Goal: Transaction & Acquisition: Purchase product/service

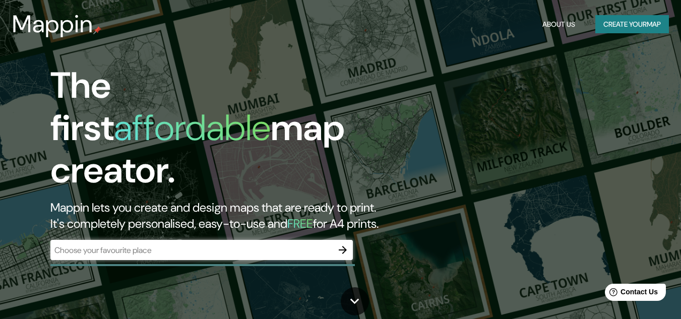
click at [185, 246] on div "​" at bounding box center [201, 250] width 302 height 20
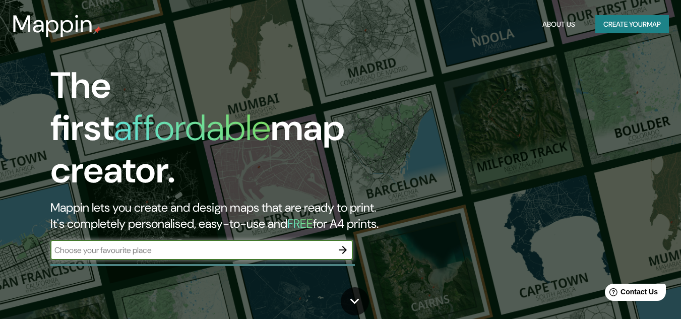
click at [339, 247] on button "button" at bounding box center [342, 250] width 20 height 20
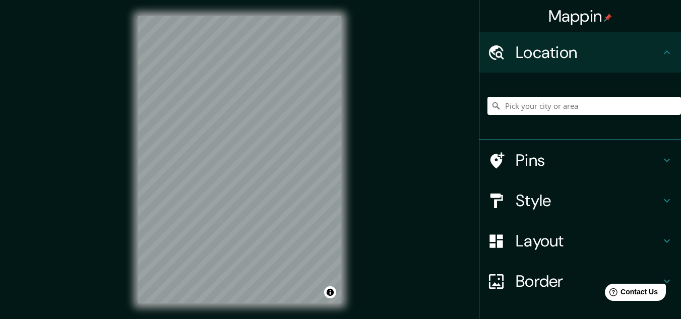
click at [554, 93] on div at bounding box center [583, 106] width 193 height 50
click at [546, 110] on input "Pick your city or area" at bounding box center [583, 106] width 193 height 18
paste input "acueducto [PERSON_NAME][GEOGRAPHIC_DATA]"
drag, startPoint x: 513, startPoint y: 107, endPoint x: 487, endPoint y: 110, distance: 26.9
click at [487, 110] on div "[GEOGRAPHIC_DATA][PERSON_NAME], [GEOGRAPHIC_DATA][PERSON_NAME], [GEOGRAPHIC_DAT…" at bounding box center [583, 106] width 193 height 18
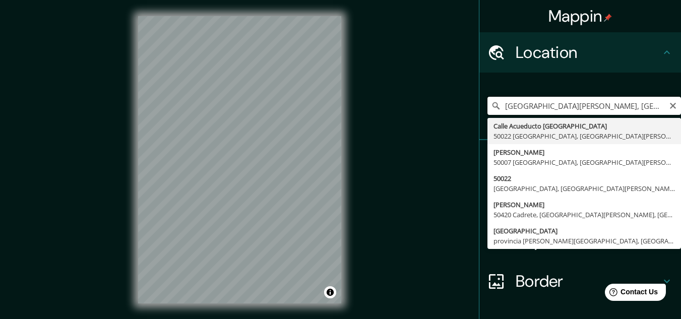
click at [629, 108] on input "[GEOGRAPHIC_DATA][PERSON_NAME], [GEOGRAPHIC_DATA][PERSON_NAME], [GEOGRAPHIC_DAT…" at bounding box center [583, 106] width 193 height 18
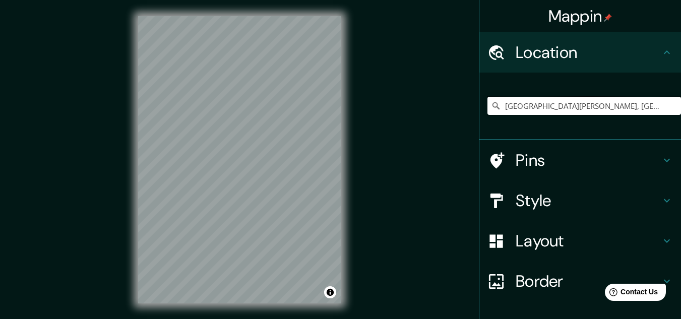
scroll to position [66, 0]
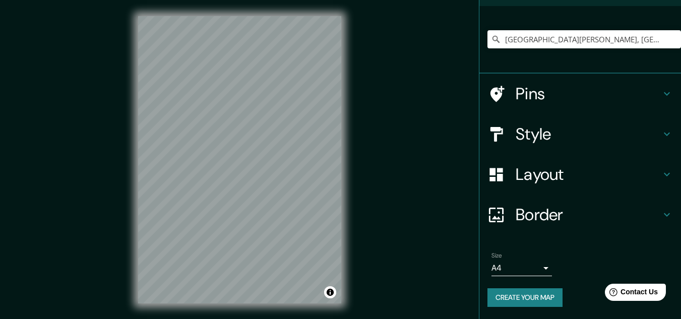
click at [594, 132] on h4 "Style" at bounding box center [587, 134] width 145 height 20
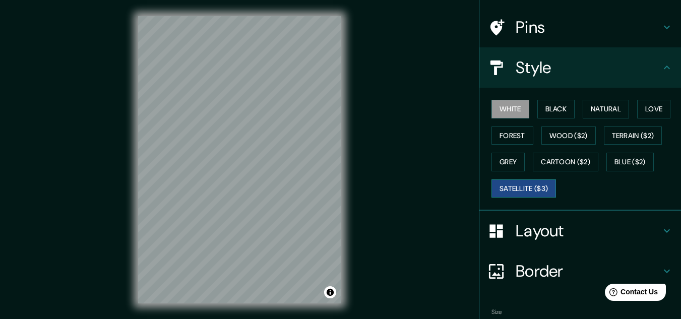
click at [524, 189] on button "Satellite ($3)" at bounding box center [523, 188] width 64 height 19
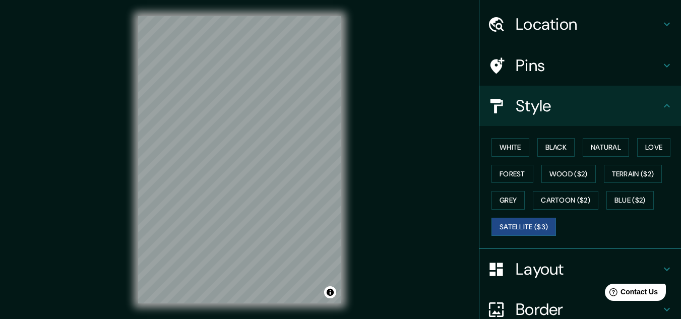
scroll to position [0, 0]
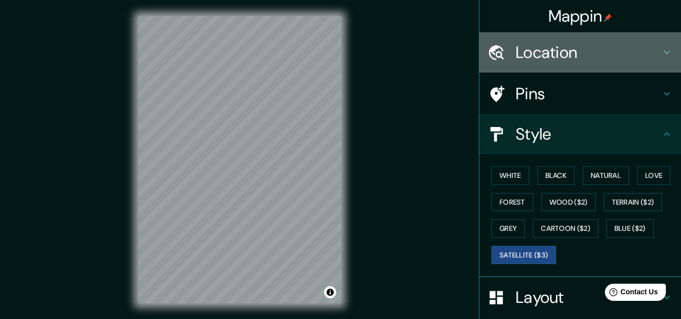
click at [568, 52] on h4 "Location" at bounding box center [587, 52] width 145 height 20
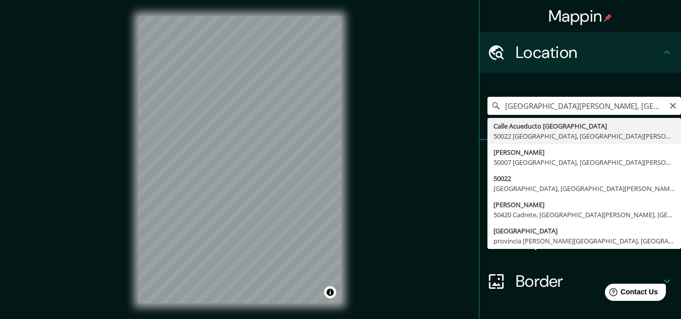
click at [532, 109] on input "[GEOGRAPHIC_DATA][PERSON_NAME], [GEOGRAPHIC_DATA][PERSON_NAME], [GEOGRAPHIC_DAT…" at bounding box center [583, 106] width 193 height 18
paste input "40.94795605580808, -4.117076277448975"
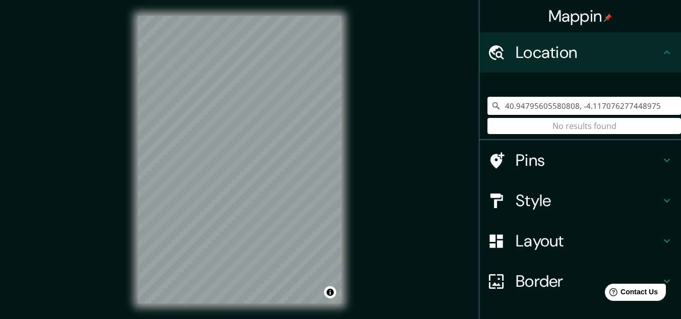
click at [599, 111] on input "40.94795605580808, -4.117076277448975" at bounding box center [583, 106] width 193 height 18
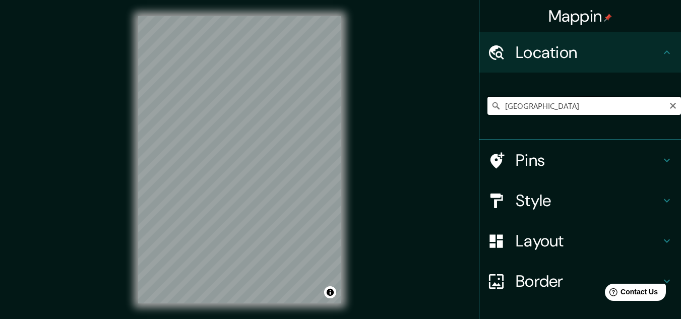
click at [527, 107] on input "[GEOGRAPHIC_DATA]" at bounding box center [583, 106] width 193 height 18
drag, startPoint x: 531, startPoint y: 108, endPoint x: 502, endPoint y: 113, distance: 29.6
click at [502, 113] on input "[GEOGRAPHIC_DATA]" at bounding box center [583, 106] width 193 height 18
type input "E"
click at [536, 100] on input "[GEOGRAPHIC_DATA], [GEOGRAPHIC_DATA][PERSON_NAME], [GEOGRAPHIC_DATA]" at bounding box center [583, 106] width 193 height 18
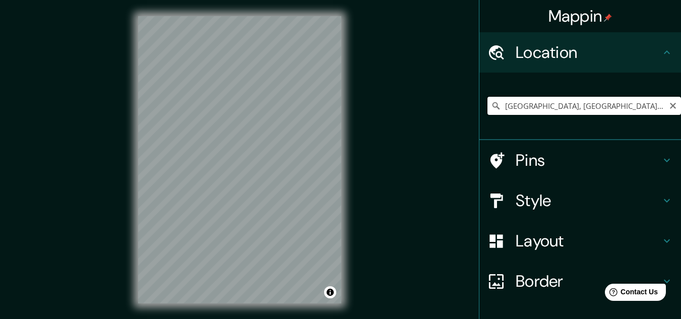
click at [536, 100] on input "[GEOGRAPHIC_DATA], [GEOGRAPHIC_DATA][PERSON_NAME], [GEOGRAPHIC_DATA]" at bounding box center [583, 106] width 193 height 18
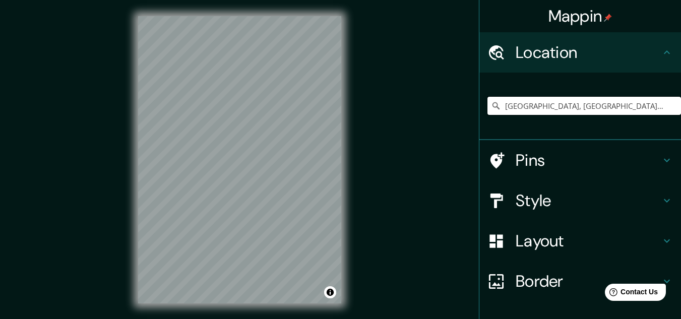
type input "[GEOGRAPHIC_DATA], [GEOGRAPHIC_DATA], [GEOGRAPHIC_DATA]"
click at [528, 168] on h4 "Pins" at bounding box center [587, 160] width 145 height 20
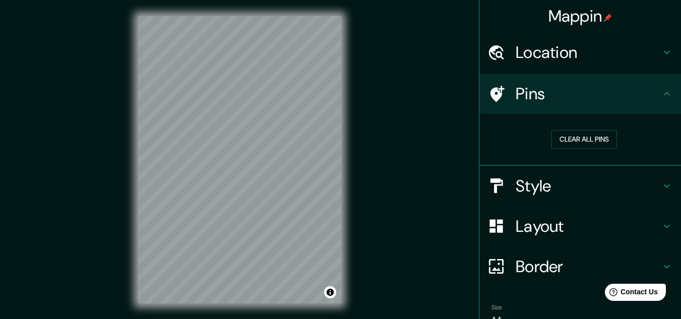
click at [560, 184] on h4 "Style" at bounding box center [587, 186] width 145 height 20
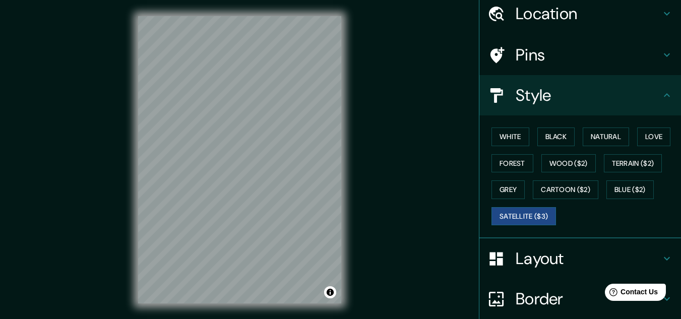
scroll to position [50, 0]
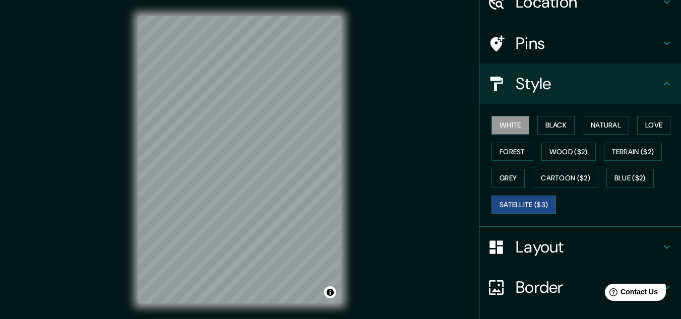
click at [511, 120] on button "White" at bounding box center [510, 125] width 38 height 19
click at [546, 124] on button "Black" at bounding box center [556, 125] width 38 height 19
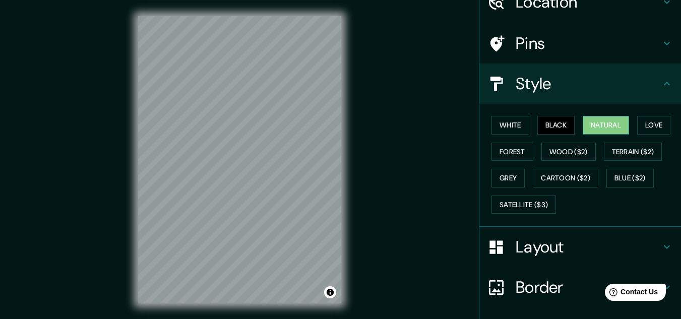
click at [601, 130] on button "Natural" at bounding box center [605, 125] width 46 height 19
click at [626, 126] on div "White Black Natural Love Forest Wood ($2) Terrain ($2) Grey Cartoon ($2) Blue (…" at bounding box center [583, 165] width 193 height 106
click at [640, 122] on button "Love" at bounding box center [653, 125] width 33 height 19
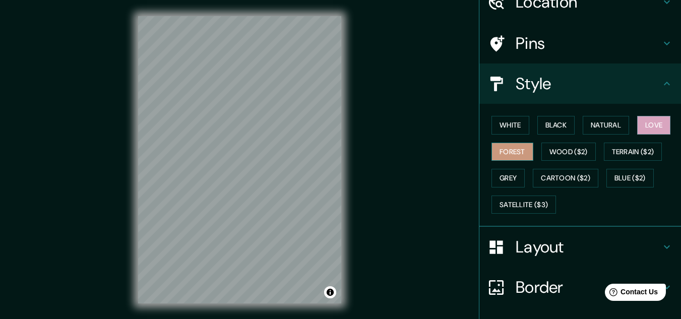
click at [507, 155] on button "Forest" at bounding box center [512, 152] width 42 height 19
click at [578, 153] on button "Wood ($2)" at bounding box center [568, 152] width 54 height 19
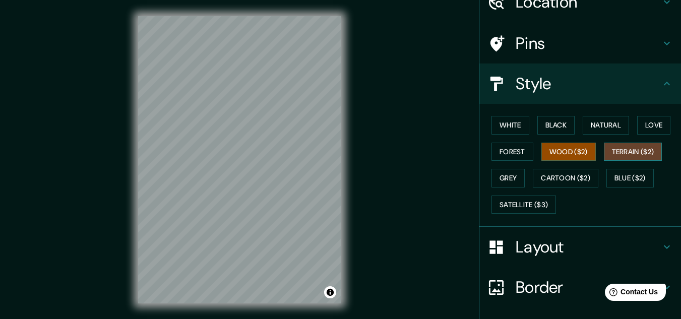
click at [644, 159] on button "Terrain ($2)" at bounding box center [632, 152] width 58 height 19
click at [500, 174] on button "Grey" at bounding box center [507, 178] width 33 height 19
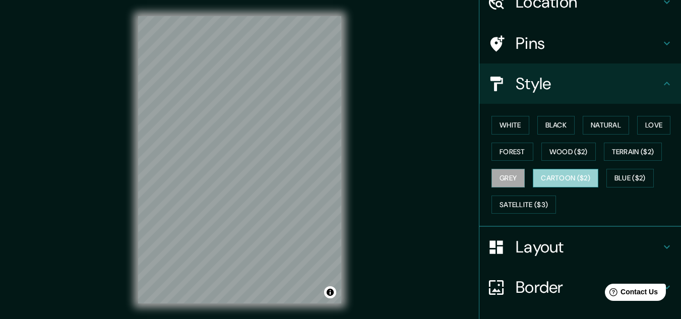
click at [555, 170] on button "Cartoon ($2)" at bounding box center [564, 178] width 65 height 19
click at [559, 164] on div "White Black Natural Love Forest Wood ($2) Terrain ($2) Grey Cartoon ($2) Blue (…" at bounding box center [583, 165] width 193 height 106
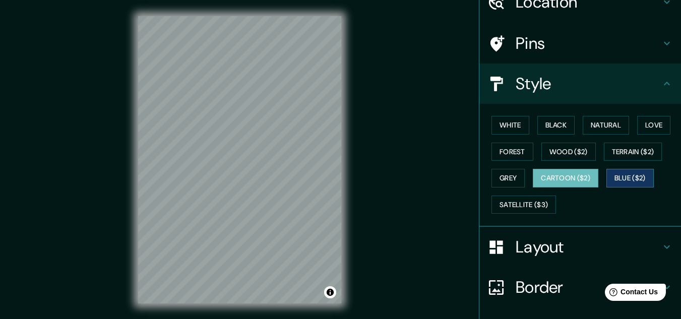
click at [618, 185] on button "Blue ($2)" at bounding box center [629, 178] width 47 height 19
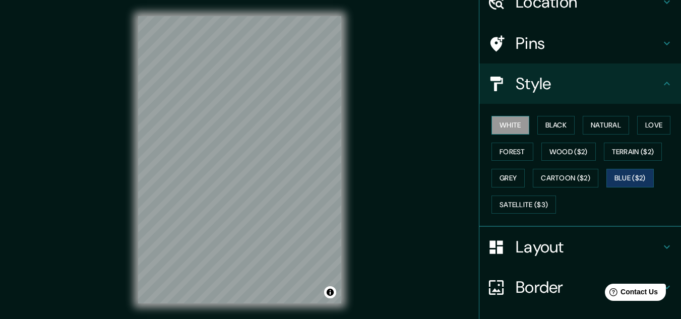
click at [518, 124] on button "White" at bounding box center [510, 125] width 38 height 19
